Goal: Information Seeking & Learning: Find specific fact

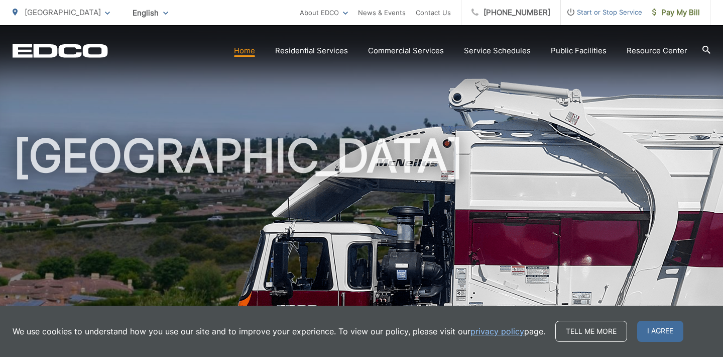
click at [705, 49] on icon at bounding box center [707, 50] width 8 height 8
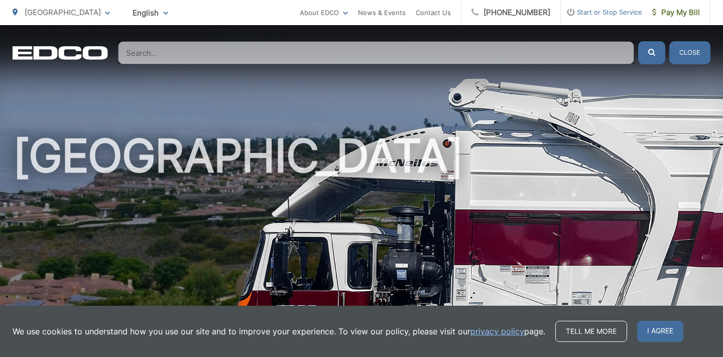
click at [405, 50] on input "Search" at bounding box center [376, 52] width 516 height 23
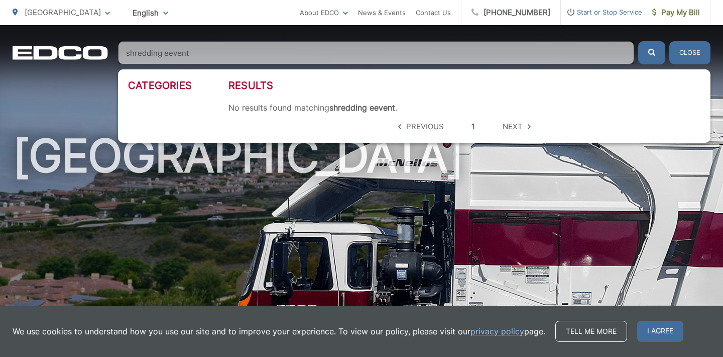
click at [167, 52] on input "shredding eevent" at bounding box center [376, 52] width 516 height 23
click at [190, 50] on input "shredding event" at bounding box center [376, 52] width 516 height 23
click at [652, 53] on button "submit" at bounding box center [651, 52] width 27 height 23
click at [193, 50] on input "shredding event\" at bounding box center [376, 52] width 516 height 23
type input "shredding event"
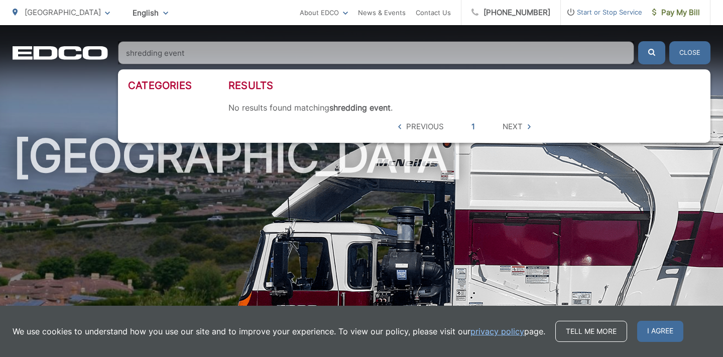
click at [652, 53] on button "submit" at bounding box center [651, 52] width 27 height 23
click at [686, 53] on button "Close" at bounding box center [689, 52] width 41 height 23
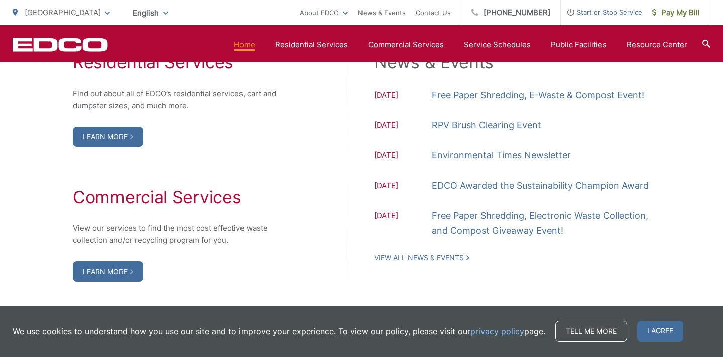
scroll to position [1073, 0]
click at [446, 102] on link "Free Paper Shredding, E-Waste & Compost Event!" at bounding box center [538, 94] width 212 height 15
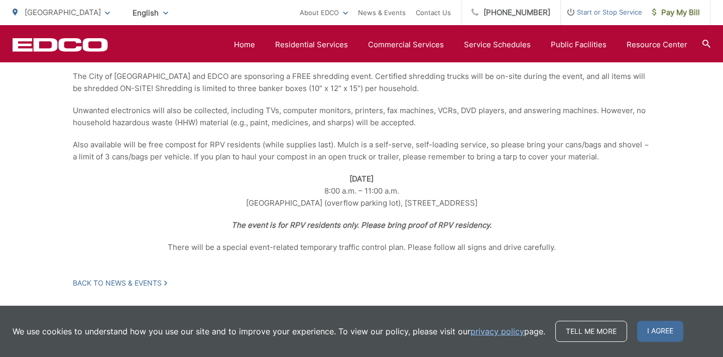
scroll to position [281, 0]
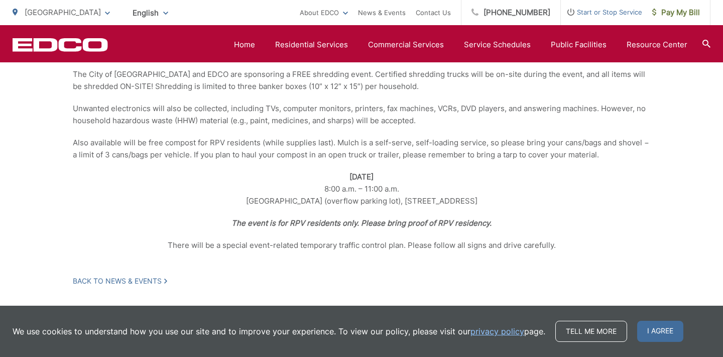
drag, startPoint x: 473, startPoint y: 201, endPoint x: 391, endPoint y: 198, distance: 81.4
click at [391, 198] on p "Saturday, October 25, 2025 8:00 a.m. – 11:00 a.m. RPV Civic Center (overflow pa…" at bounding box center [362, 189] width 578 height 36
copy p "30940 Hawthorne Blvd"
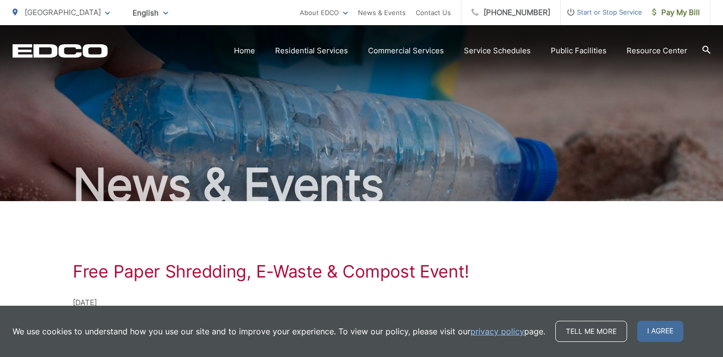
scroll to position [0, 0]
